Goal: Information Seeking & Learning: Learn about a topic

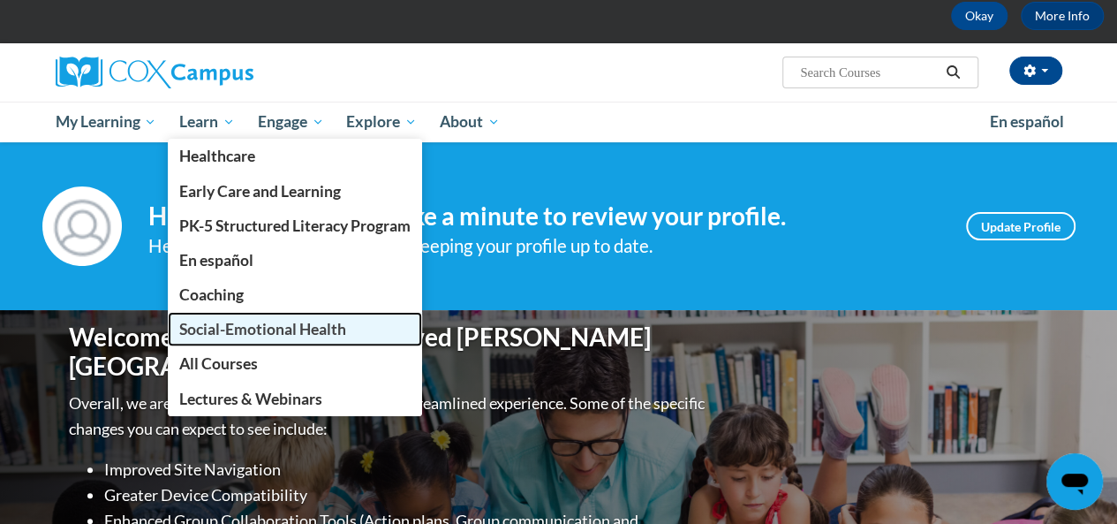
click at [283, 321] on span "Social-Emotional Health" at bounding box center [262, 329] width 167 height 19
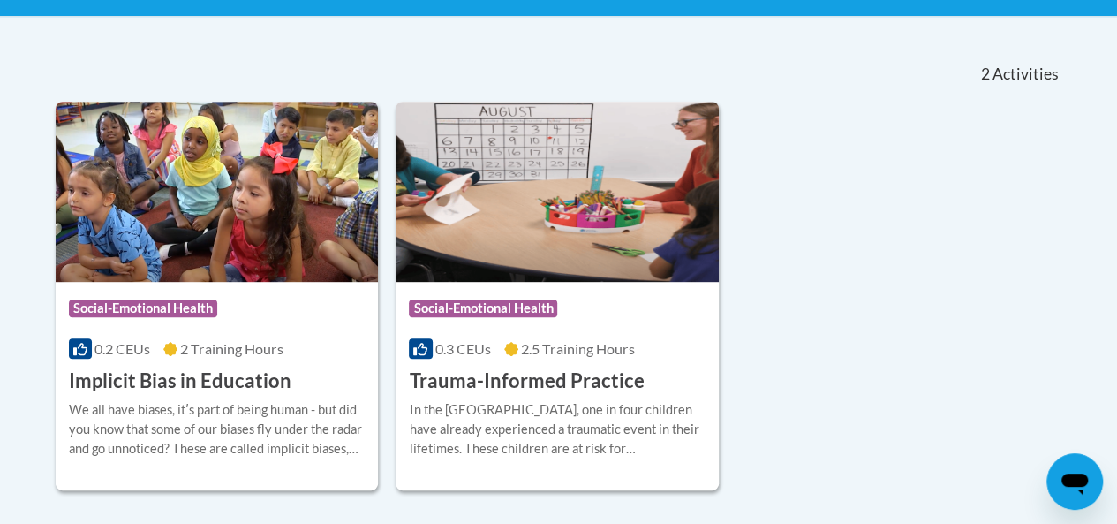
scroll to position [353, 0]
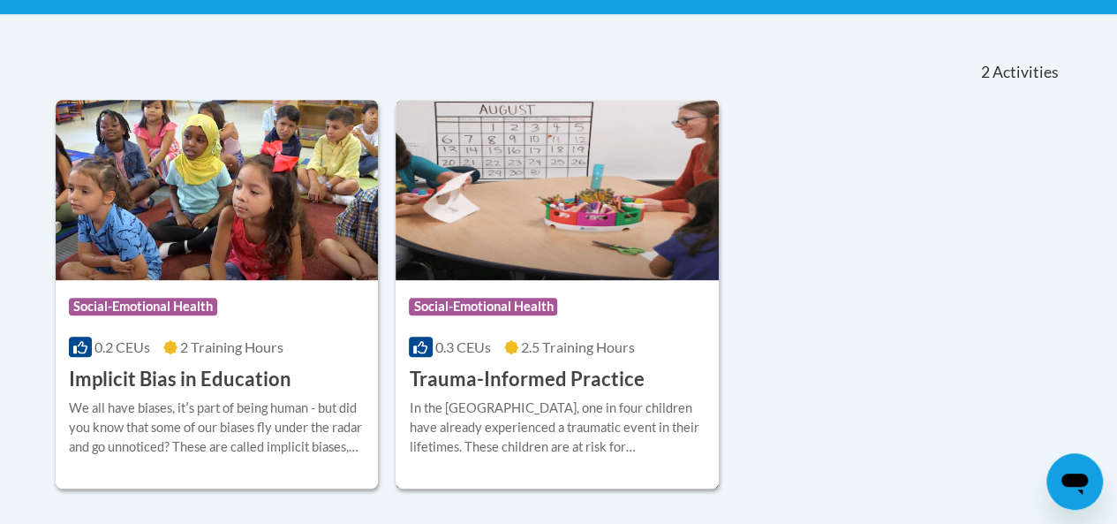
click at [533, 379] on h3 "Trauma-Informed Practice" at bounding box center [526, 379] width 235 height 27
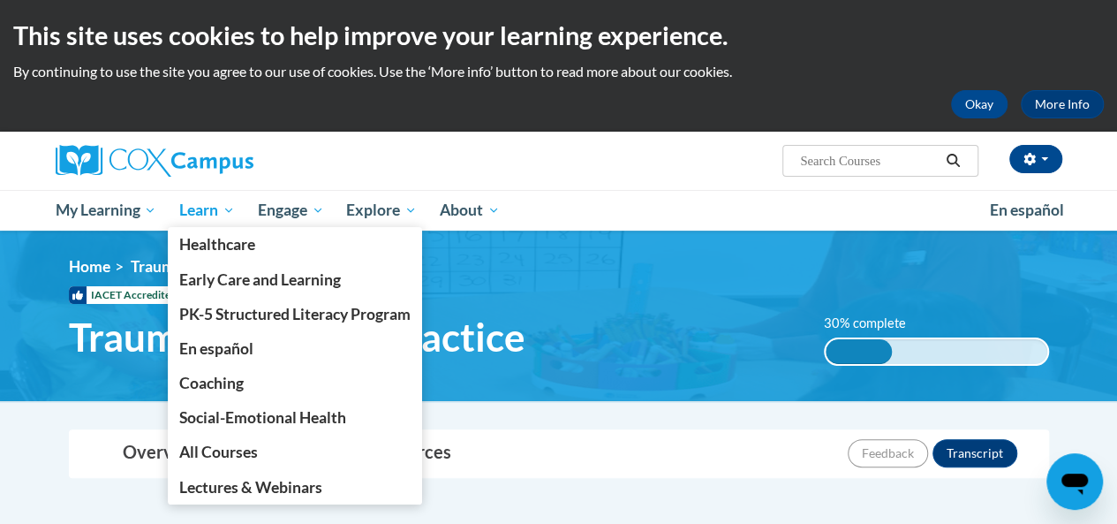
drag, startPoint x: 269, startPoint y: 216, endPoint x: 235, endPoint y: 216, distance: 33.6
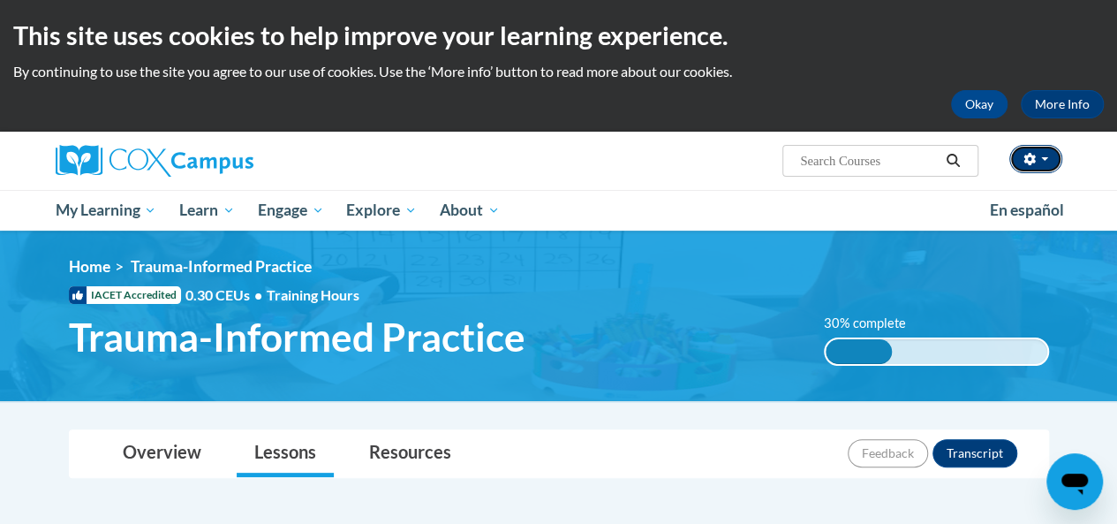
click at [1044, 169] on button "button" at bounding box center [1036, 159] width 53 height 28
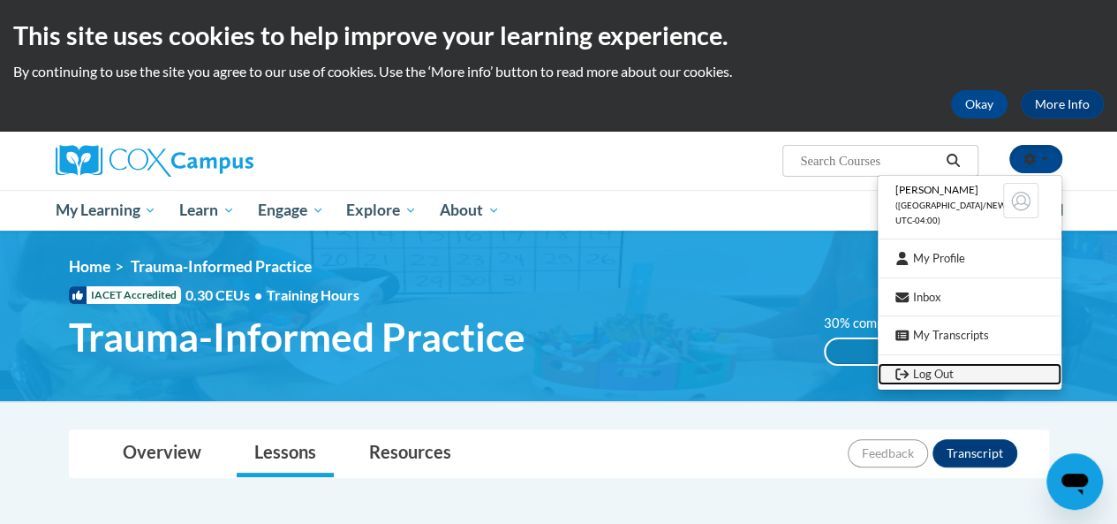
click at [924, 372] on link "Log Out" at bounding box center [970, 374] width 184 height 22
